Goal: Information Seeking & Learning: Learn about a topic

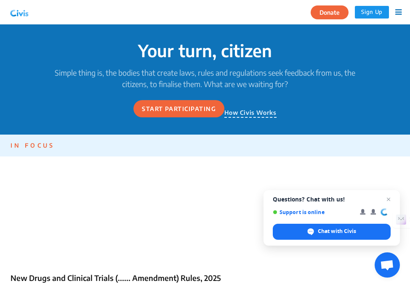
click at [256, 118] on div "Your turn, citizen Simple thing is, the bodies that create laws, rules and regu…" at bounding box center [205, 79] width 328 height 111
click at [261, 110] on p "How Civis Works" at bounding box center [250, 113] width 52 height 10
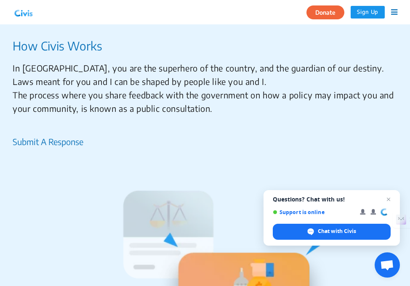
click at [392, 12] on icon at bounding box center [394, 12] width 6 height 8
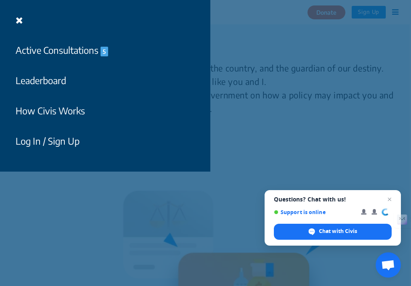
drag, startPoint x: 386, startPoint y: 13, endPoint x: 298, endPoint y: 44, distance: 93.6
click at [298, 44] on div "Active Consultations 5 Leaderboard How Civis Works Log In / Sign Up" at bounding box center [205, 143] width 411 height 286
click at [71, 53] on button "Active Consultations 5" at bounding box center [61, 50] width 103 height 20
